Goal: Navigation & Orientation: Find specific page/section

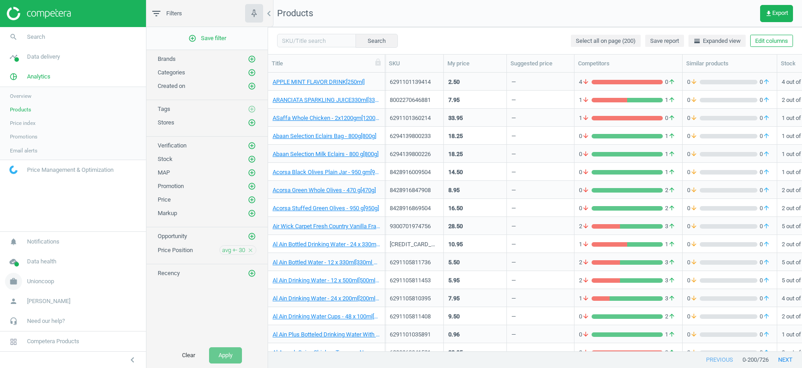
scroll to position [278, 534]
click at [42, 279] on span "Unioncoop" at bounding box center [40, 281] width 27 height 8
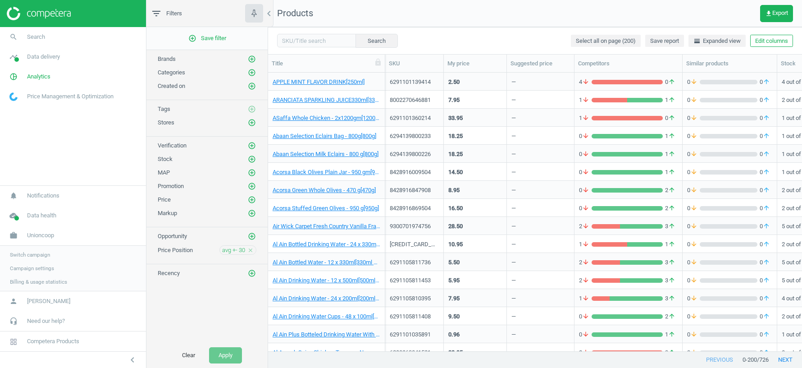
click at [23, 253] on span "Switch campaign" at bounding box center [30, 254] width 40 height 7
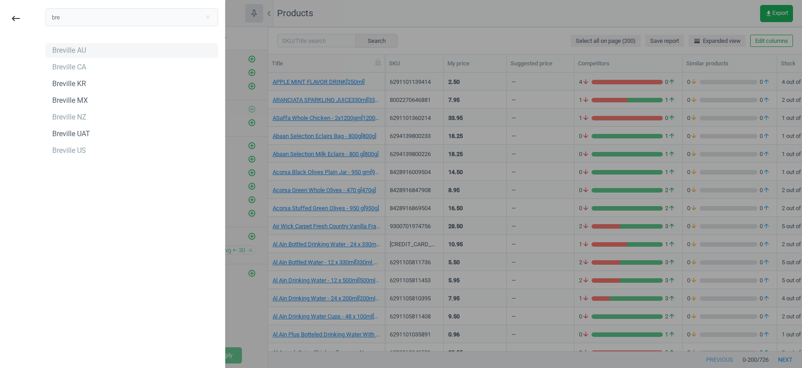
type input "bre"
click at [69, 49] on div "Breville AU" at bounding box center [69, 51] width 34 height 10
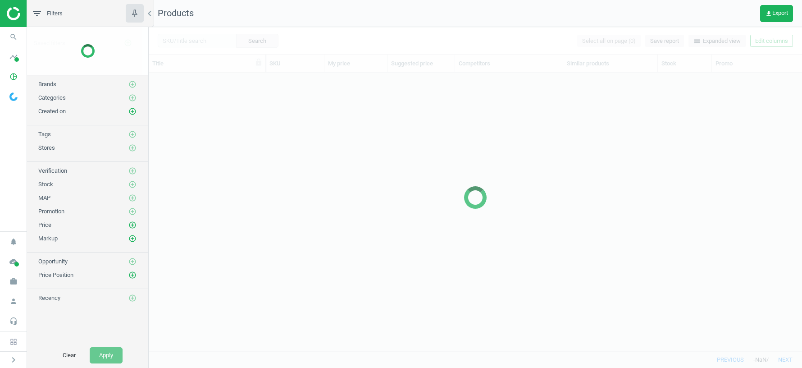
scroll to position [278, 653]
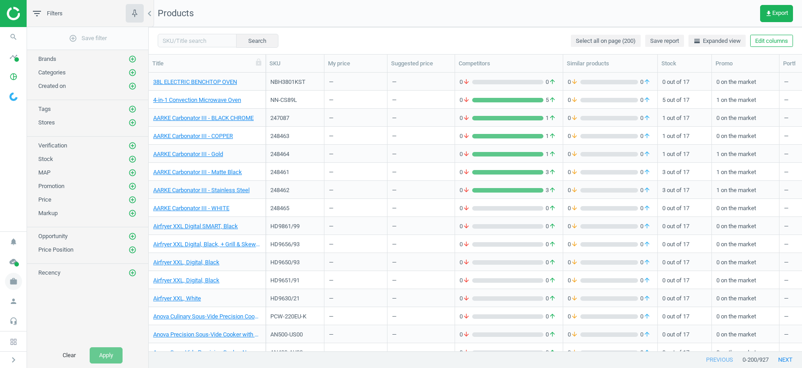
click at [16, 286] on icon "work" at bounding box center [13, 281] width 17 height 17
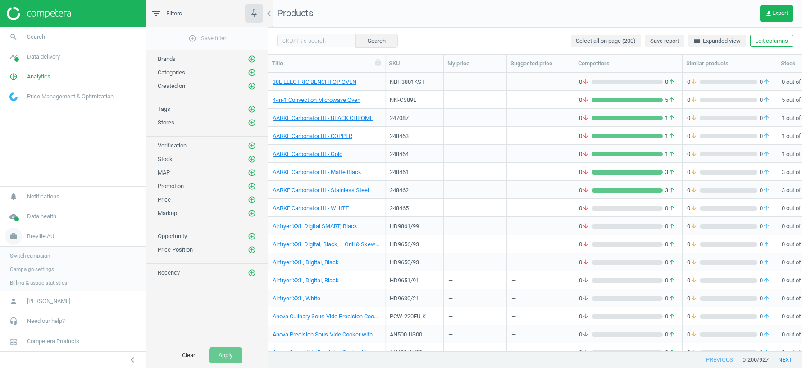
scroll to position [278, 534]
click at [44, 54] on span "Data delivery" at bounding box center [43, 57] width 33 height 8
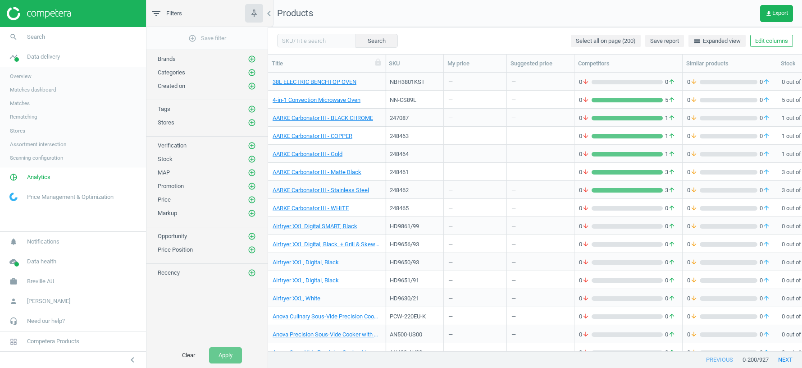
click at [19, 132] on span "Stores" at bounding box center [17, 130] width 15 height 7
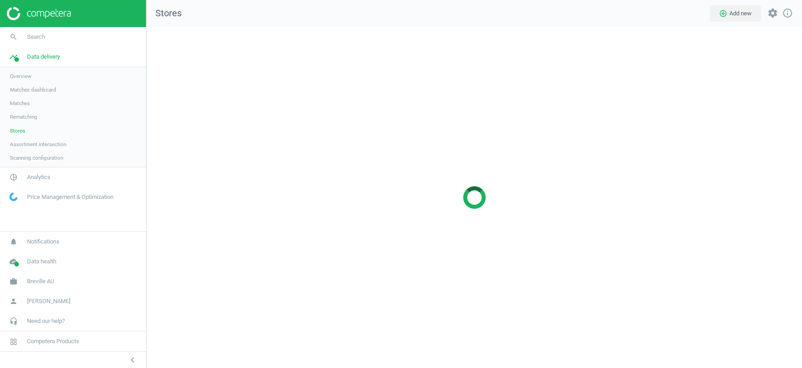
scroll to position [341, 656]
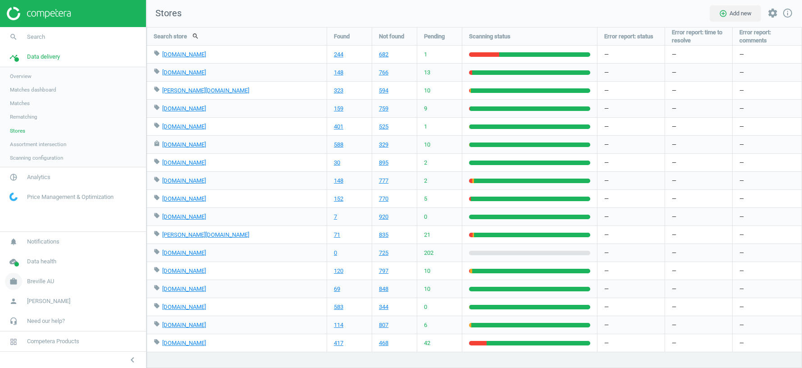
click at [41, 278] on span "Breville AU" at bounding box center [40, 281] width 27 height 8
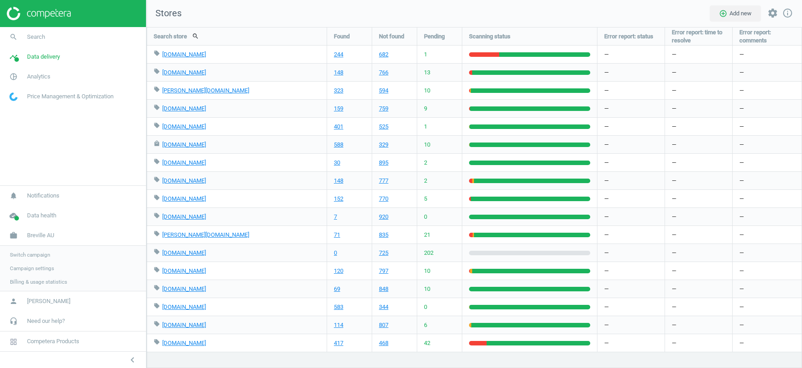
click at [35, 256] on span "Switch campaign" at bounding box center [30, 254] width 40 height 7
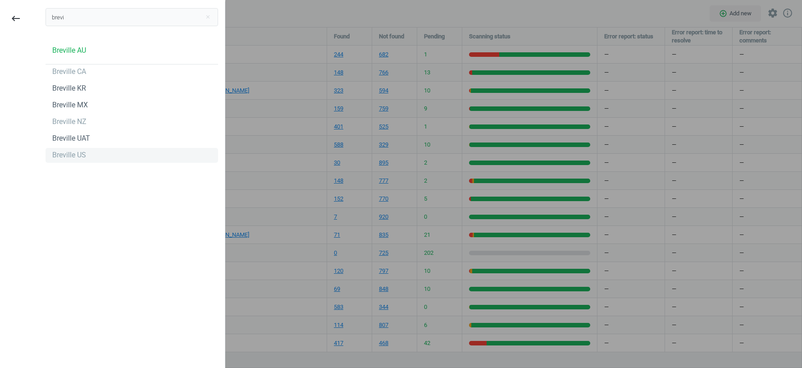
type input "brevi"
click at [82, 156] on div "Breville US" at bounding box center [69, 155] width 34 height 10
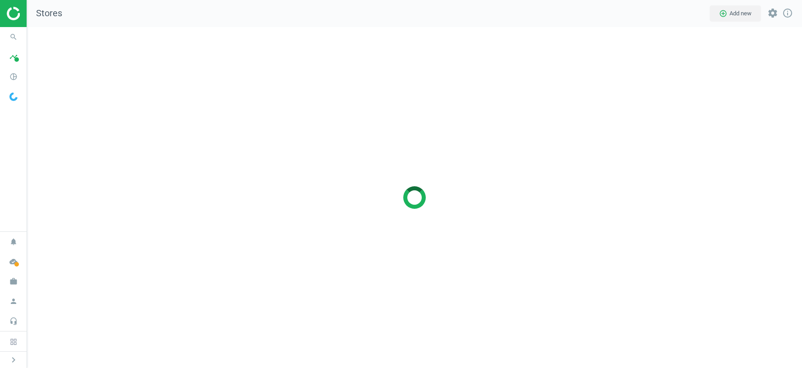
scroll to position [341, 775]
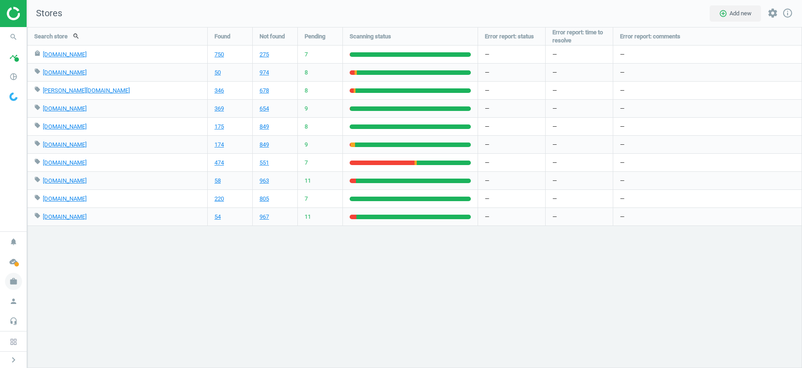
click at [15, 282] on icon "work" at bounding box center [13, 281] width 17 height 17
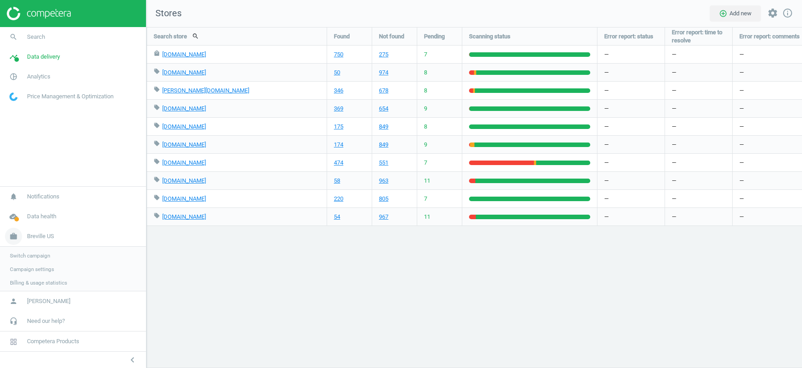
scroll to position [4, 5]
click at [30, 255] on span "Switch campaign" at bounding box center [30, 254] width 40 height 7
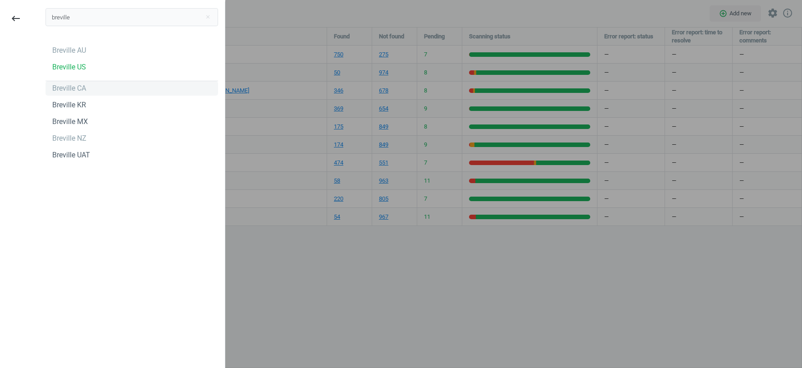
type input "breville"
click at [78, 87] on div "Breville CA" at bounding box center [69, 88] width 34 height 10
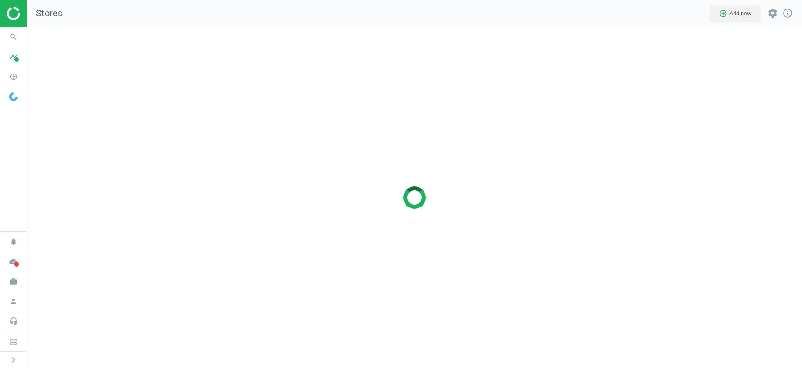
scroll to position [341, 775]
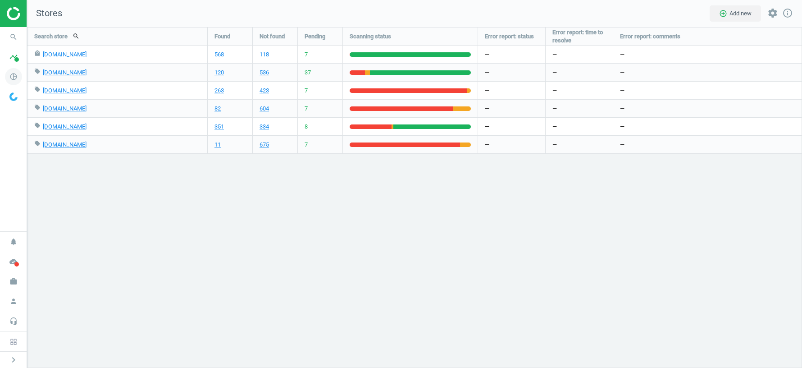
click at [13, 78] on icon "pie_chart_outlined" at bounding box center [13, 76] width 17 height 17
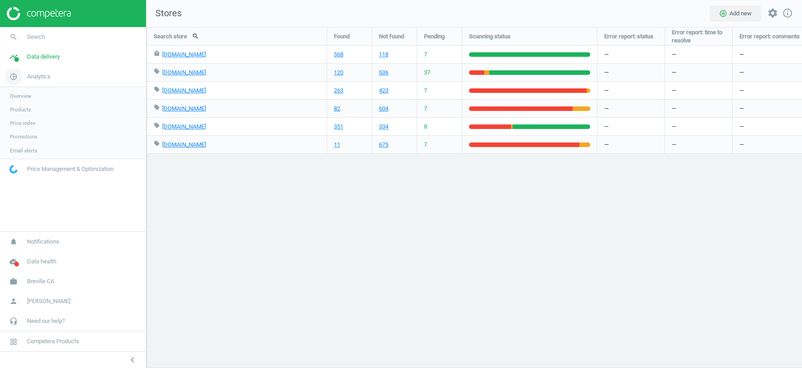
scroll to position [341, 656]
click at [32, 282] on span "Breville CA" at bounding box center [40, 281] width 27 height 8
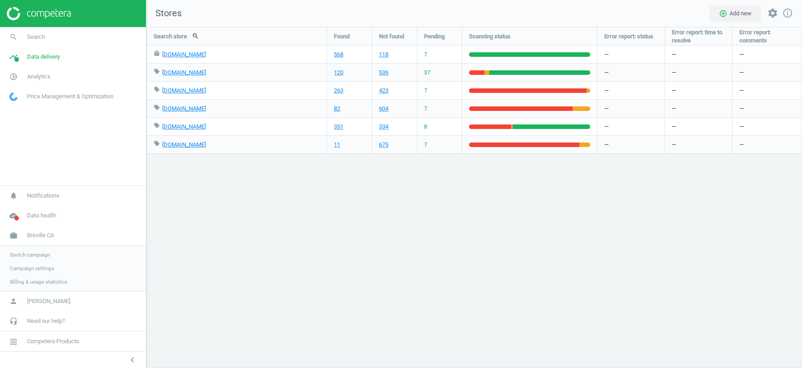
click at [34, 253] on span "Switch campaign" at bounding box center [30, 254] width 40 height 7
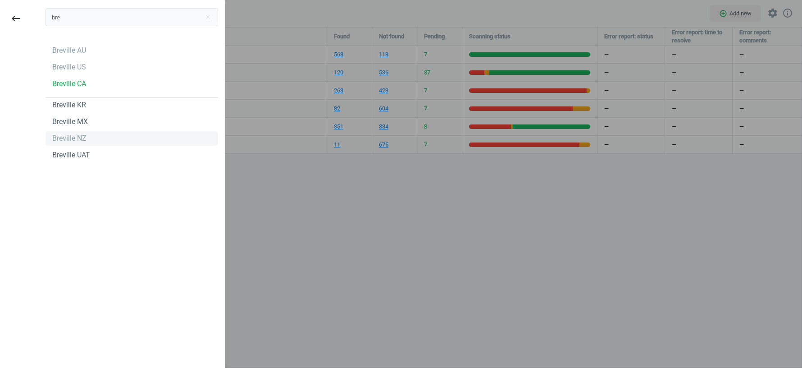
type input "bre"
click at [74, 137] on div "Breville NZ" at bounding box center [69, 138] width 34 height 10
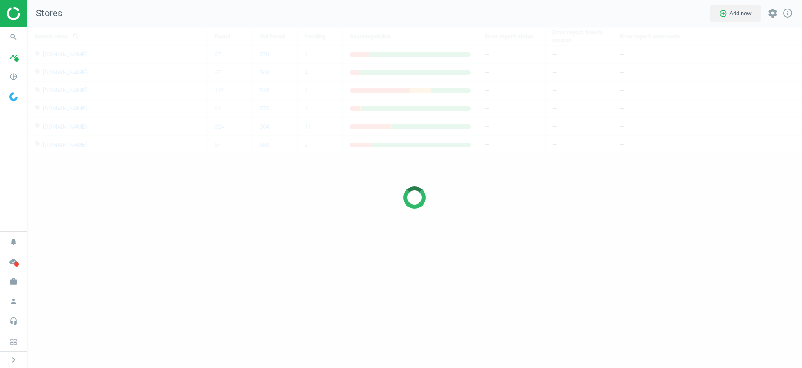
scroll to position [341, 775]
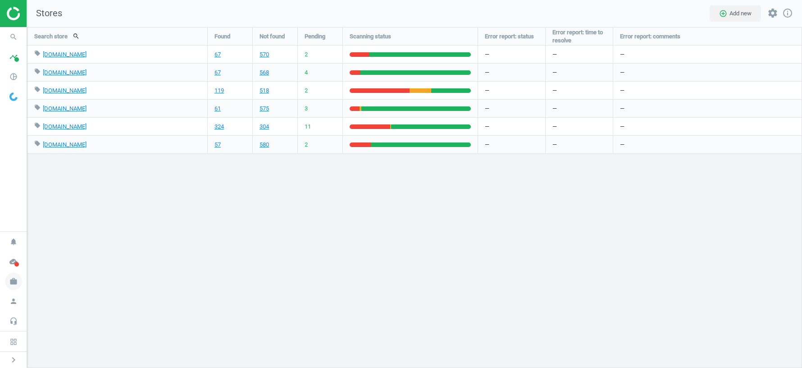
click at [13, 284] on icon "work" at bounding box center [13, 281] width 17 height 17
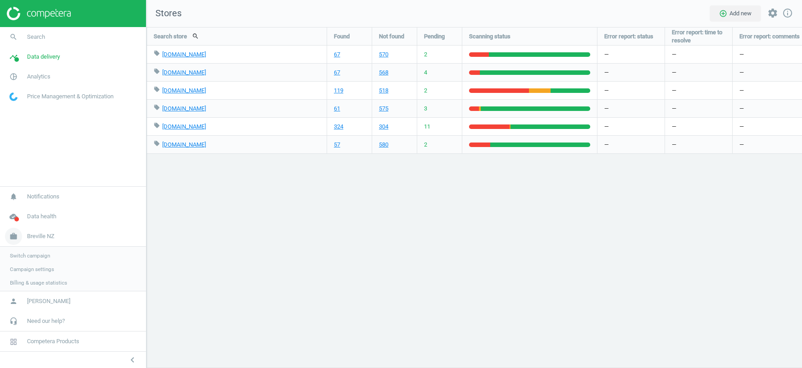
scroll to position [341, 656]
click at [27, 255] on span "Switch campaign" at bounding box center [30, 254] width 40 height 7
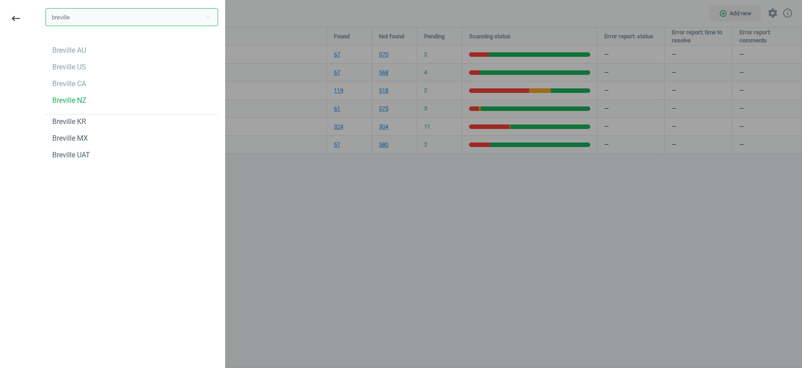
type input "breville"
click at [105, 50] on div "Breville AU" at bounding box center [132, 50] width 173 height 14
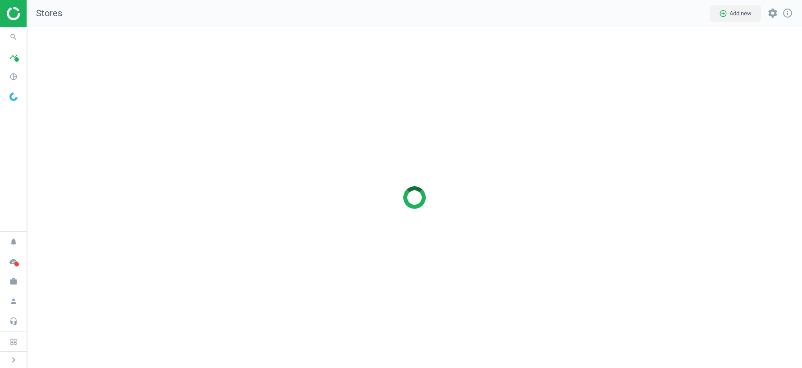
scroll to position [341, 775]
